Goal: Task Accomplishment & Management: Use online tool/utility

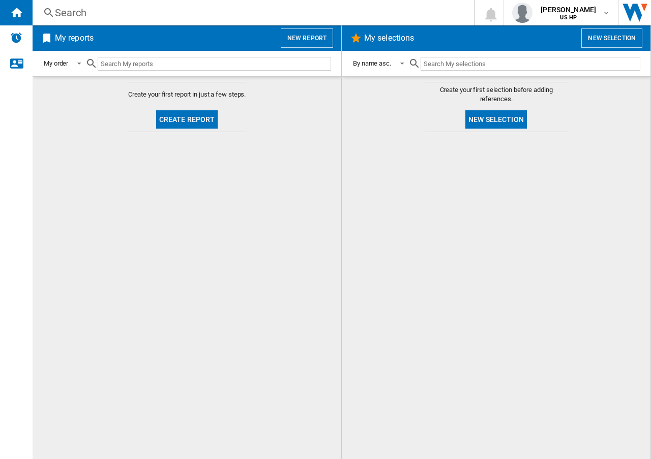
click at [300, 34] on button "New report" at bounding box center [307, 37] width 52 height 19
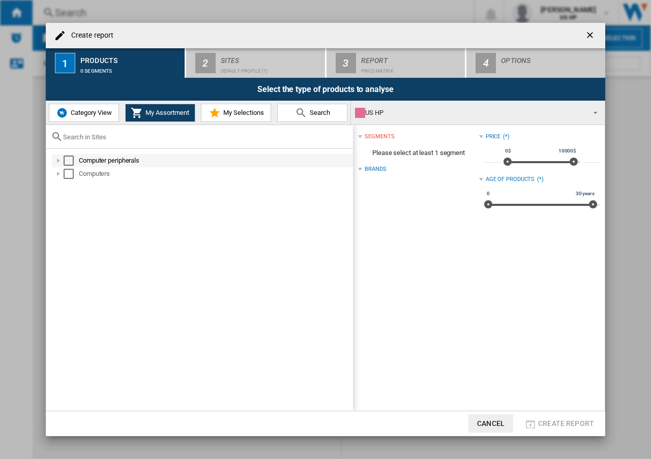
drag, startPoint x: 54, startPoint y: 161, endPoint x: 58, endPoint y: 165, distance: 5.8
click at [54, 160] on div at bounding box center [58, 161] width 10 height 10
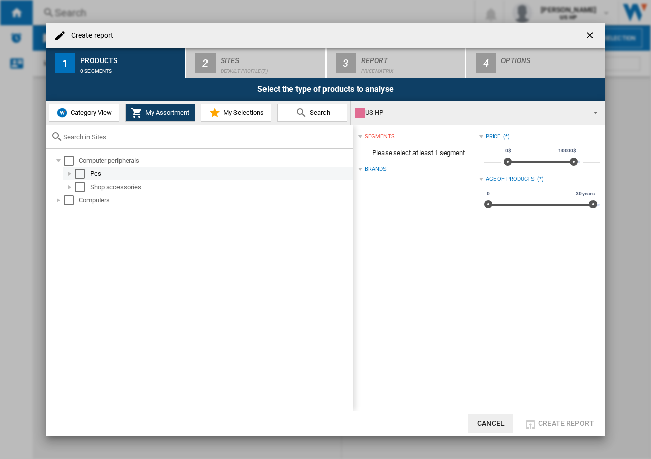
click at [70, 174] on div at bounding box center [70, 174] width 10 height 10
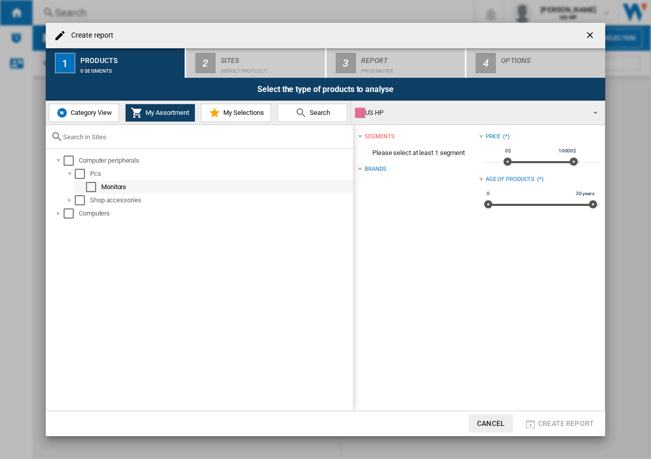
click at [90, 189] on div "Select" at bounding box center [91, 187] width 10 height 10
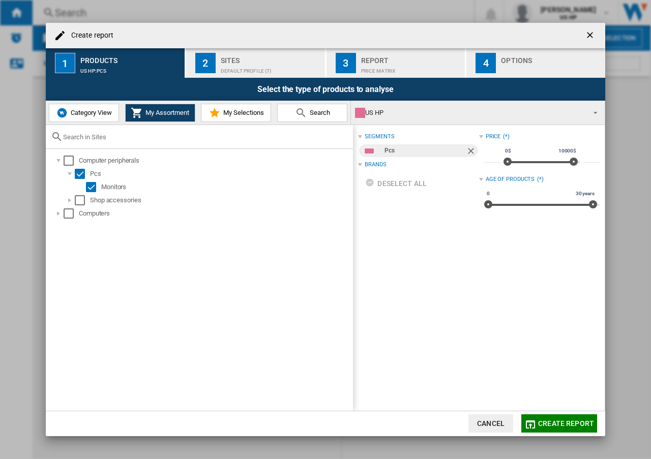
click at [244, 70] on div "Default profile (7)" at bounding box center [271, 68] width 100 height 11
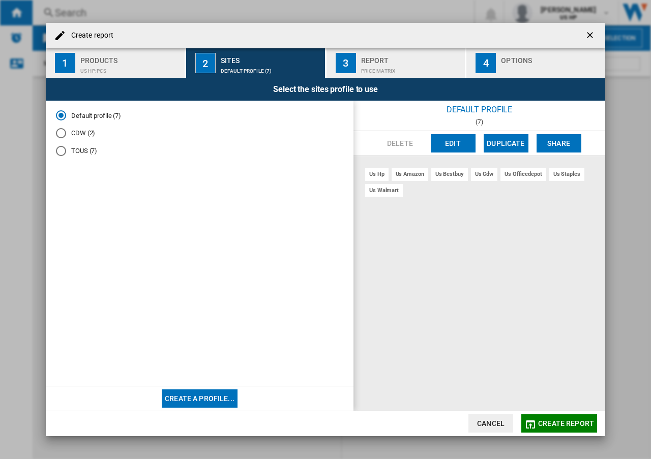
click at [129, 68] on div "US HP:Pcs" at bounding box center [130, 68] width 100 height 11
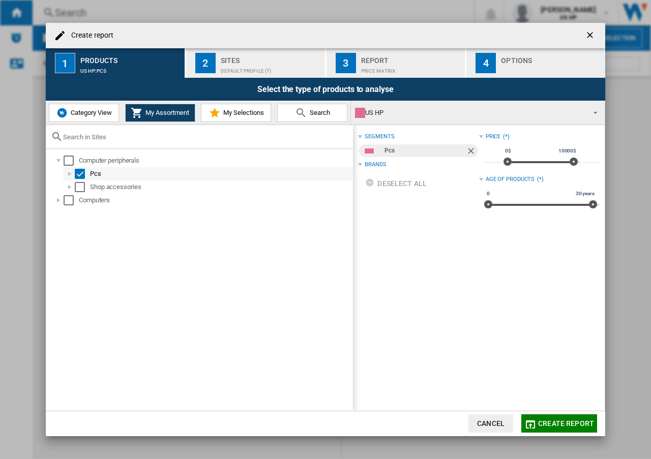
click at [69, 172] on div at bounding box center [70, 174] width 10 height 10
click at [80, 109] on span "Category View" at bounding box center [90, 113] width 44 height 8
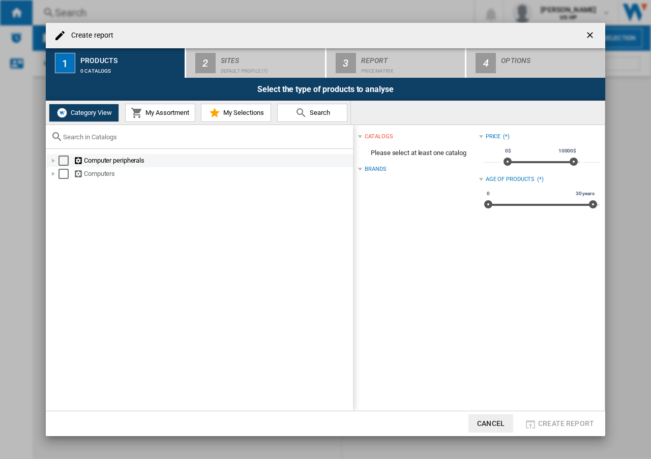
click at [63, 161] on div "Select" at bounding box center [63, 161] width 10 height 10
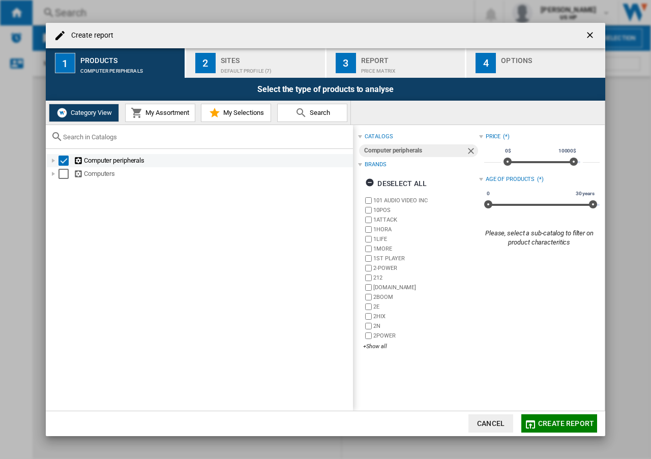
click at [55, 163] on div at bounding box center [53, 161] width 10 height 10
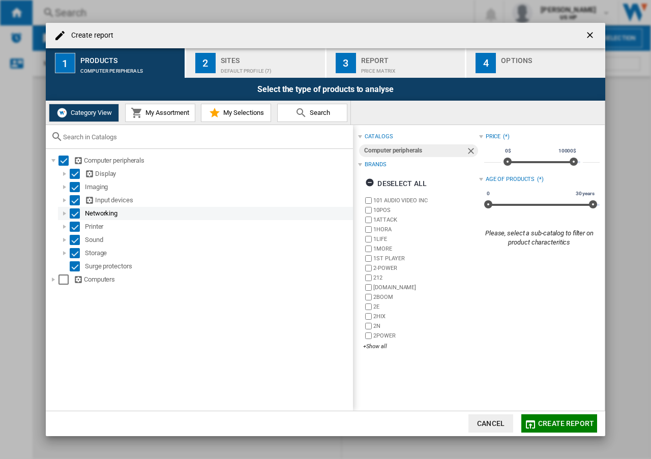
drag, startPoint x: 74, startPoint y: 186, endPoint x: 74, endPoint y: 207, distance: 21.9
click at [73, 187] on div "Select" at bounding box center [75, 187] width 10 height 10
click at [73, 201] on div "Select" at bounding box center [75, 200] width 10 height 10
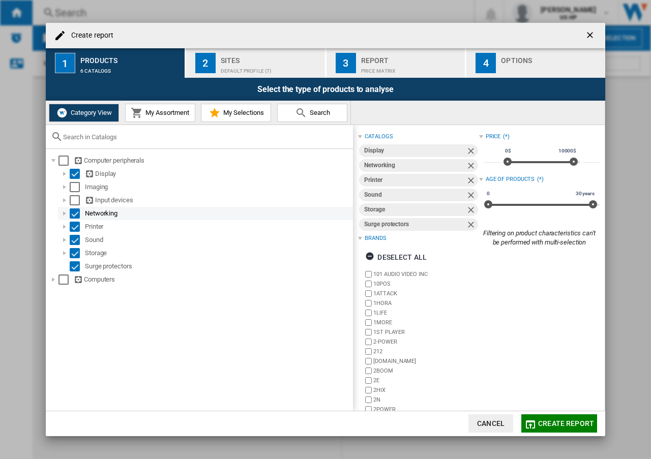
click at [73, 216] on div "Select" at bounding box center [75, 213] width 10 height 10
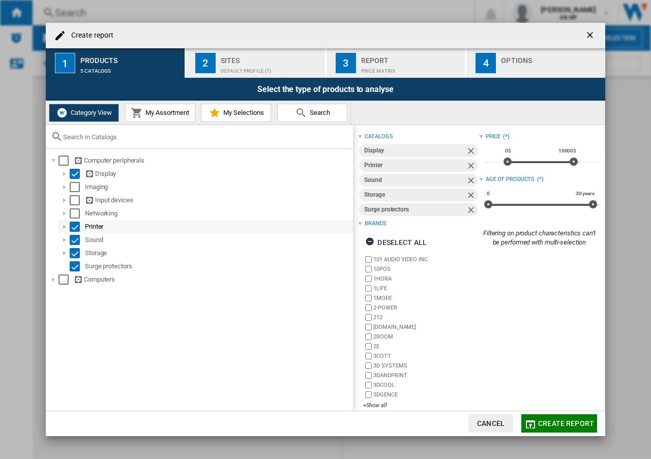
click at [73, 228] on div "Select" at bounding box center [75, 227] width 10 height 10
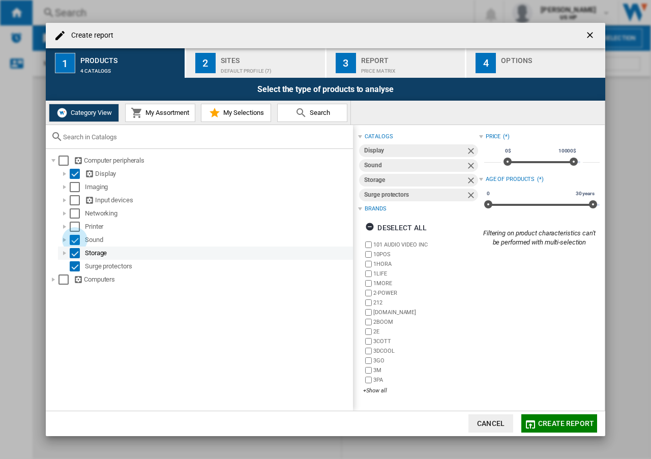
drag, startPoint x: 76, startPoint y: 242, endPoint x: 75, endPoint y: 248, distance: 5.7
click at [76, 242] on div "Select" at bounding box center [75, 240] width 10 height 10
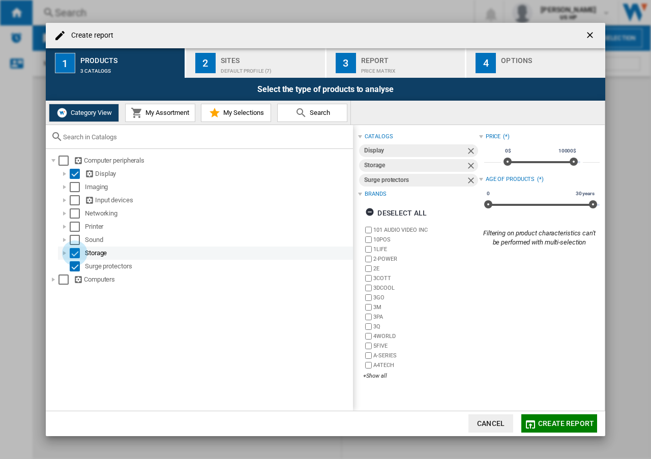
click at [73, 256] on div "Select" at bounding box center [75, 253] width 10 height 10
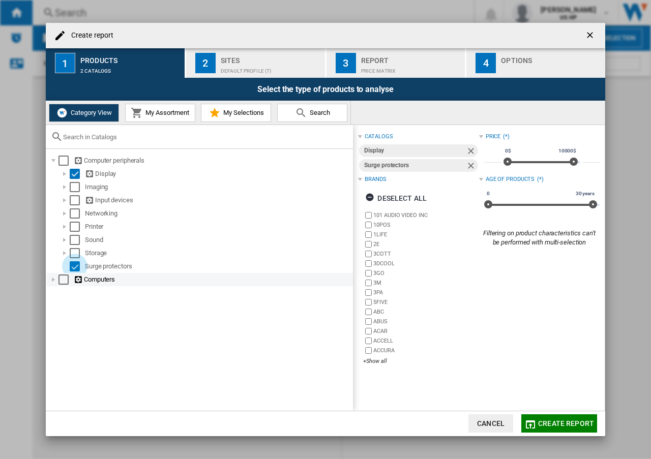
drag, startPoint x: 73, startPoint y: 267, endPoint x: 117, endPoint y: 283, distance: 47.1
click at [73, 267] on div "Select" at bounding box center [75, 266] width 10 height 10
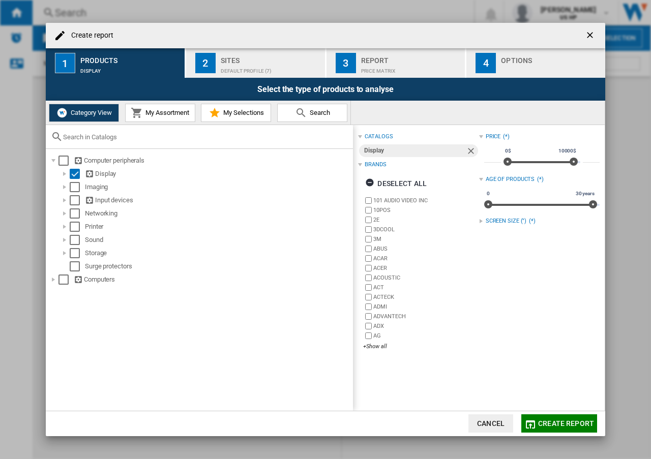
click at [250, 64] on div "Default profile (7)" at bounding box center [271, 68] width 100 height 11
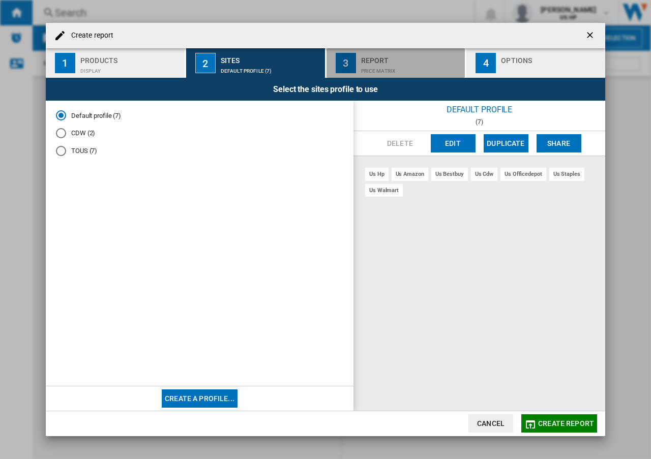
click at [381, 62] on div "Report" at bounding box center [411, 57] width 100 height 11
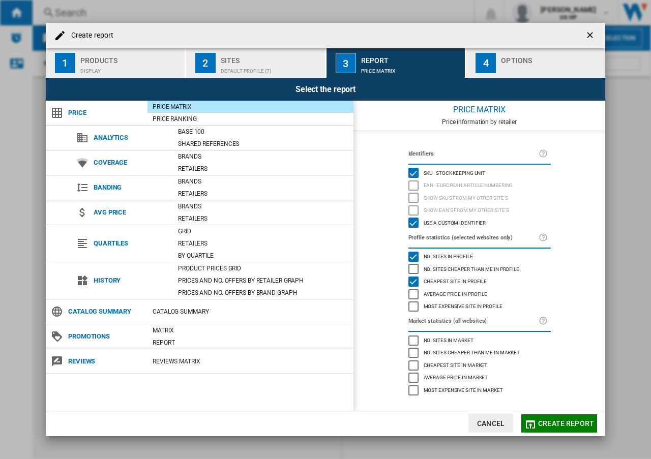
click at [571, 423] on span "Create report" at bounding box center [566, 423] width 56 height 8
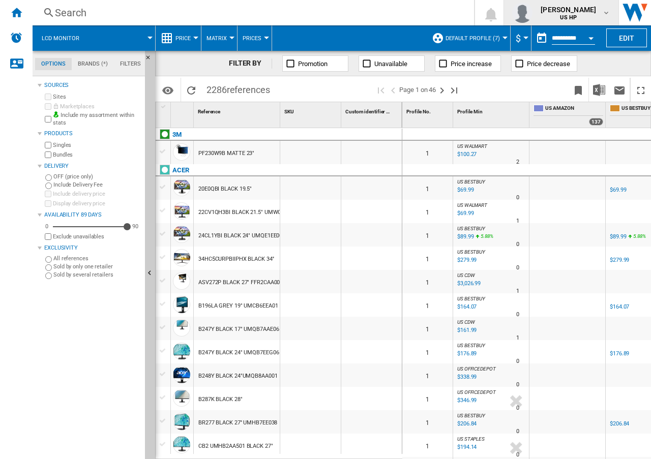
click at [596, 16] on div "[PERSON_NAME] US HP" at bounding box center [569, 13] width 66 height 16
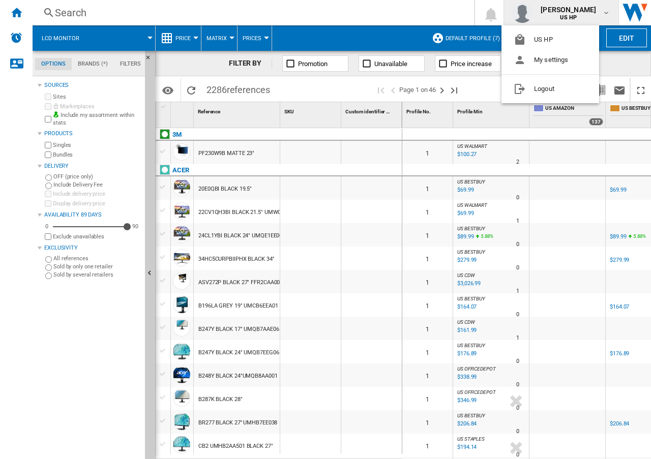
drag, startPoint x: 433, startPoint y: 456, endPoint x: 509, endPoint y: 456, distance: 76.3
click at [531, 453] on md-backdrop at bounding box center [325, 229] width 651 height 459
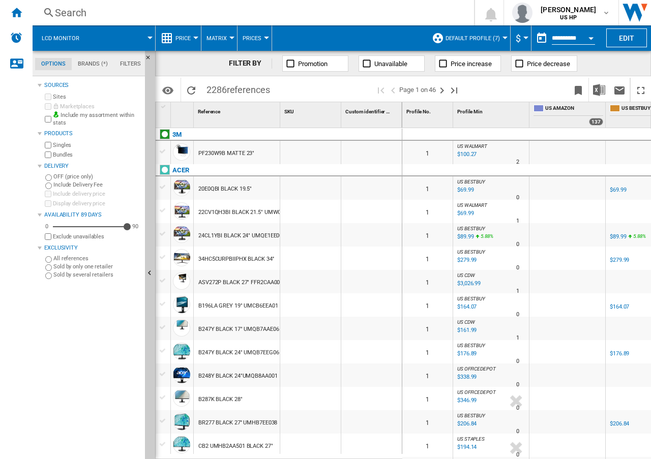
drag, startPoint x: 16, startPoint y: 14, endPoint x: 114, endPoint y: 67, distance: 112.1
click at [16, 13] on ng-md-icon "Home" at bounding box center [16, 12] width 12 height 12
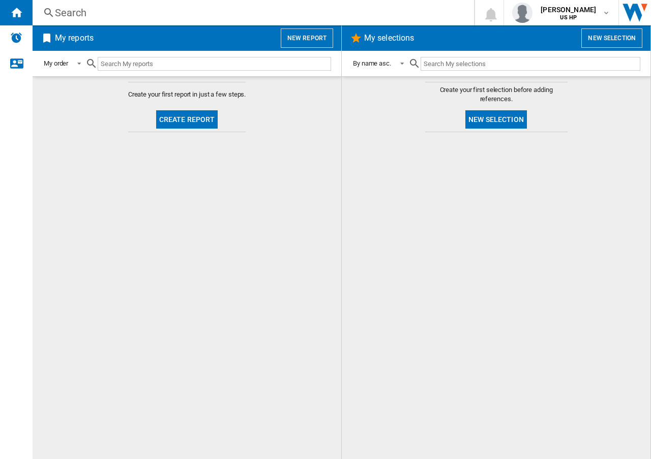
click at [300, 37] on button "New report" at bounding box center [307, 37] width 52 height 19
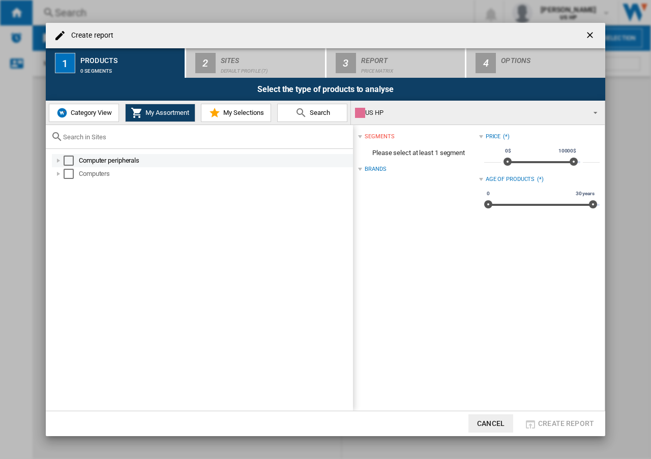
click at [57, 161] on div "Create report ..." at bounding box center [58, 161] width 10 height 10
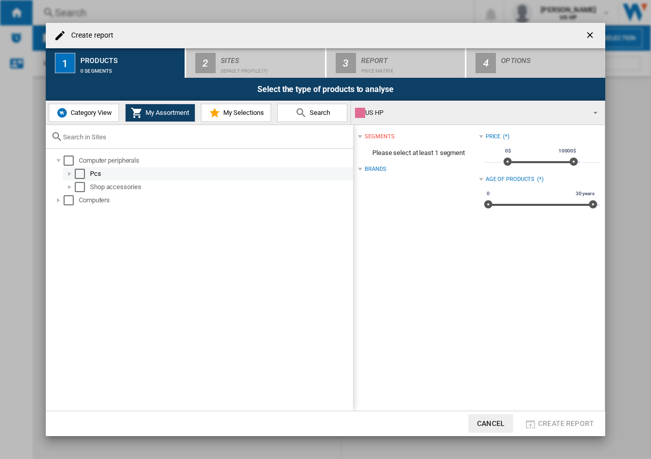
click at [70, 177] on div "Create report ..." at bounding box center [70, 174] width 10 height 10
click at [90, 115] on span "Category View" at bounding box center [90, 113] width 44 height 8
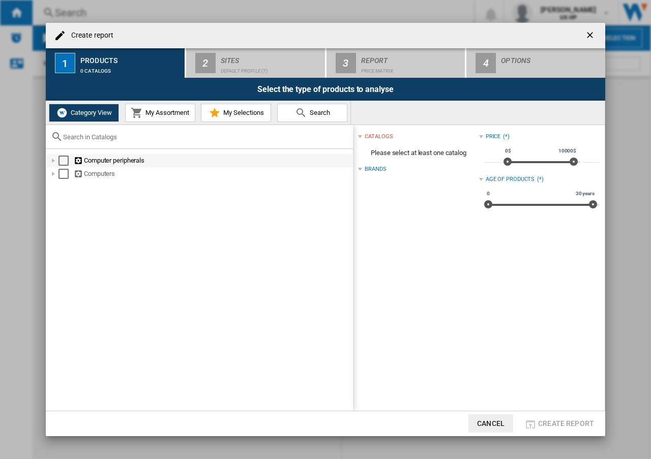
click at [55, 163] on div "Create report ..." at bounding box center [53, 161] width 10 height 10
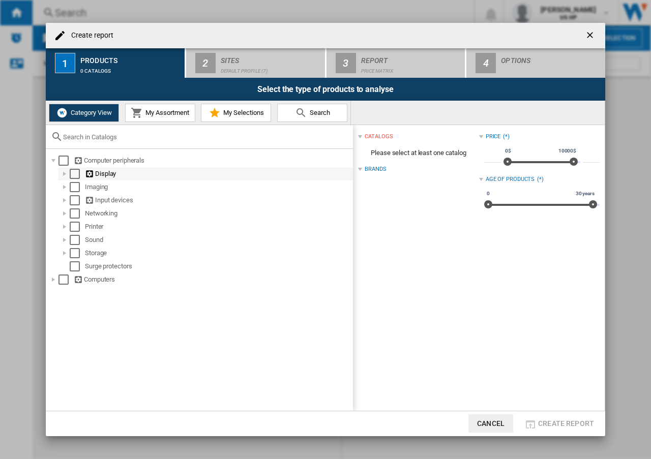
click at [67, 176] on div "Create report ..." at bounding box center [64, 174] width 10 height 10
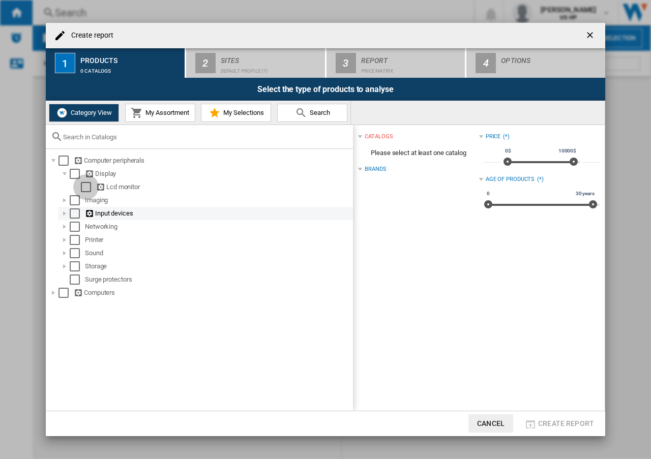
drag, startPoint x: 88, startPoint y: 189, endPoint x: 126, endPoint y: 208, distance: 42.3
click at [87, 189] on div "Select" at bounding box center [86, 187] width 10 height 10
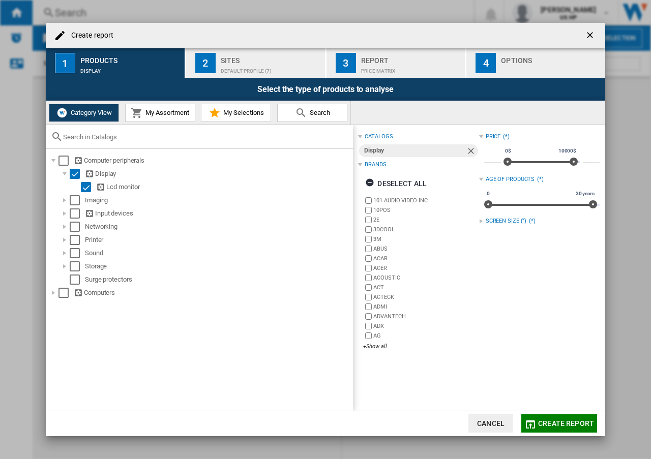
click at [251, 68] on div "Default profile (7)" at bounding box center [271, 68] width 100 height 11
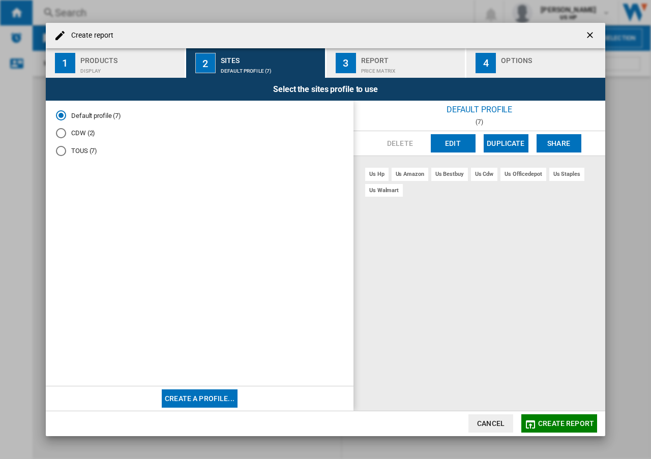
click at [372, 65] on div "Price Matrix" at bounding box center [411, 68] width 100 height 11
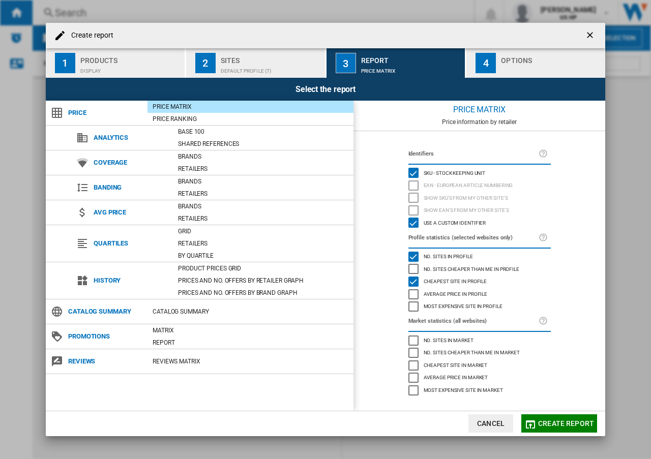
click at [254, 55] on div "Sites" at bounding box center [271, 57] width 100 height 11
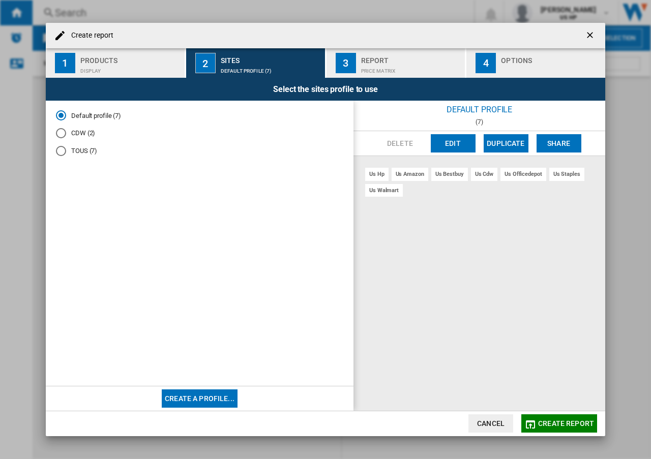
click at [72, 134] on md-radio-button "CDW (2)" at bounding box center [199, 134] width 287 height 10
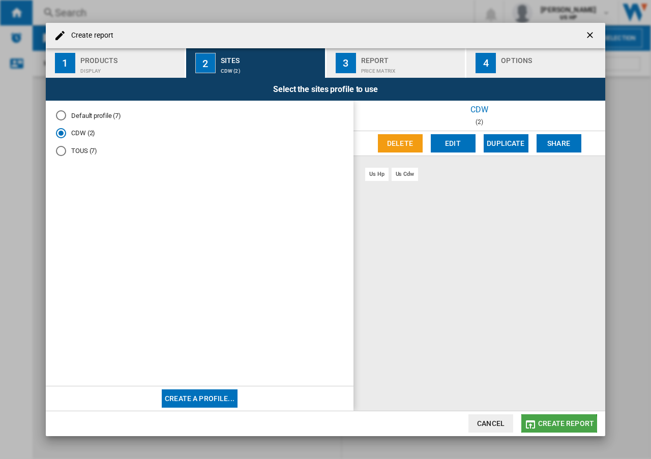
click at [559, 426] on span "Create report" at bounding box center [566, 423] width 56 height 8
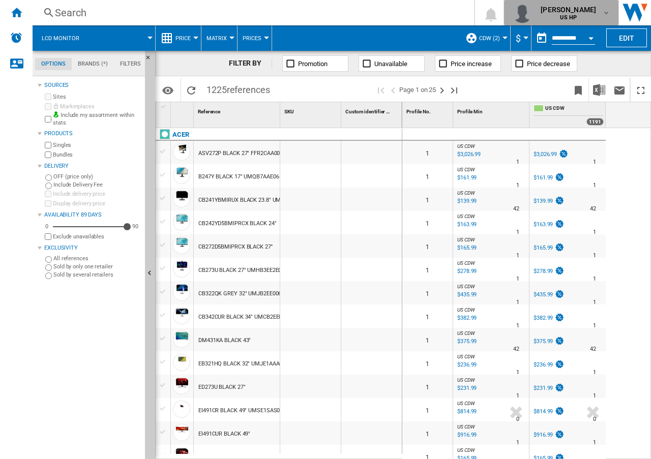
click at [605, 13] on md-icon "button" at bounding box center [606, 13] width 8 height 8
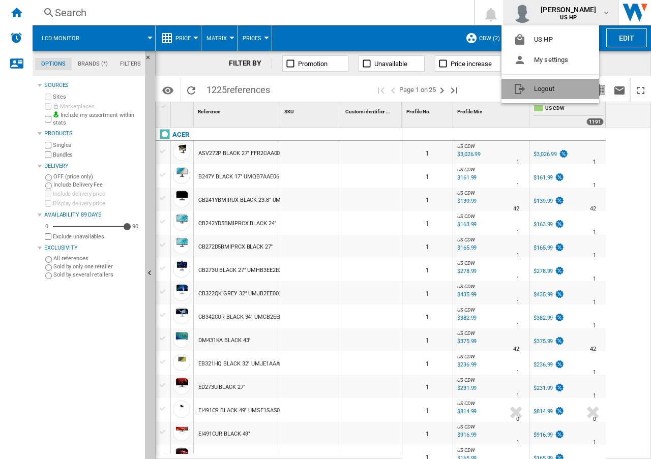
click at [554, 88] on button "Logout" at bounding box center [550, 89] width 98 height 20
